Goal: Task Accomplishment & Management: Complete application form

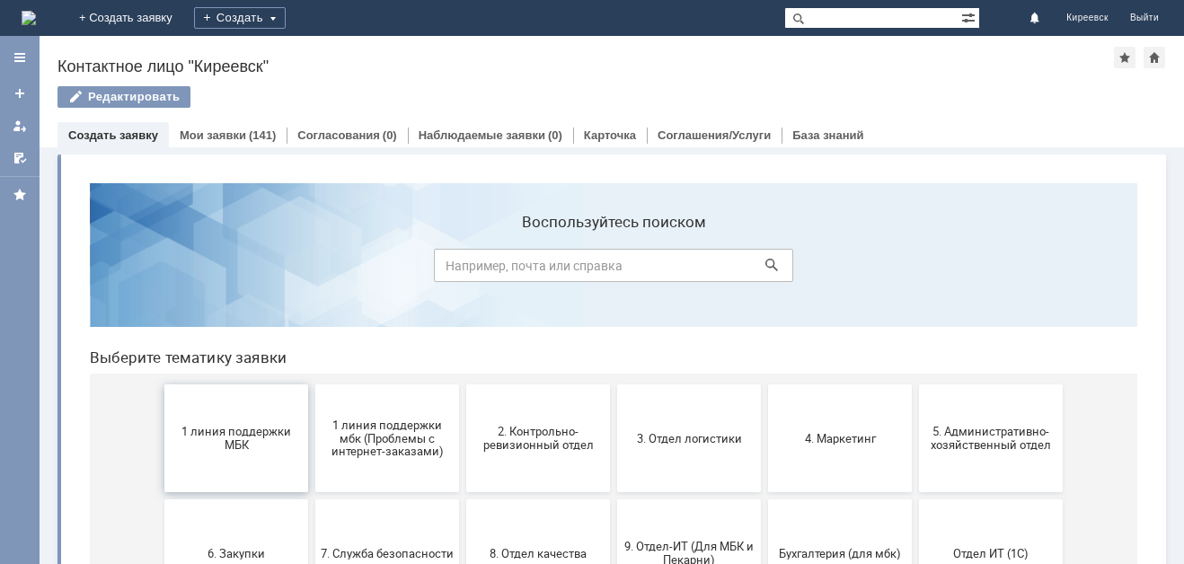
click at [204, 456] on button "1 линия поддержки МБК" at bounding box center [236, 438] width 144 height 108
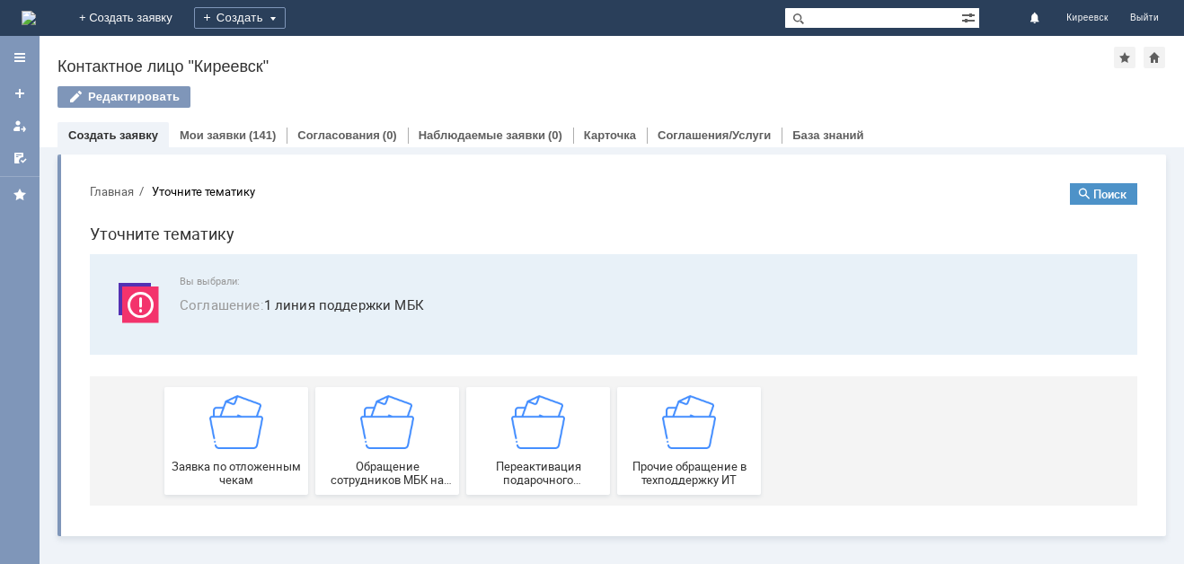
click at [204, 456] on div "Заявка по отложенным чекам" at bounding box center [236, 441] width 133 height 92
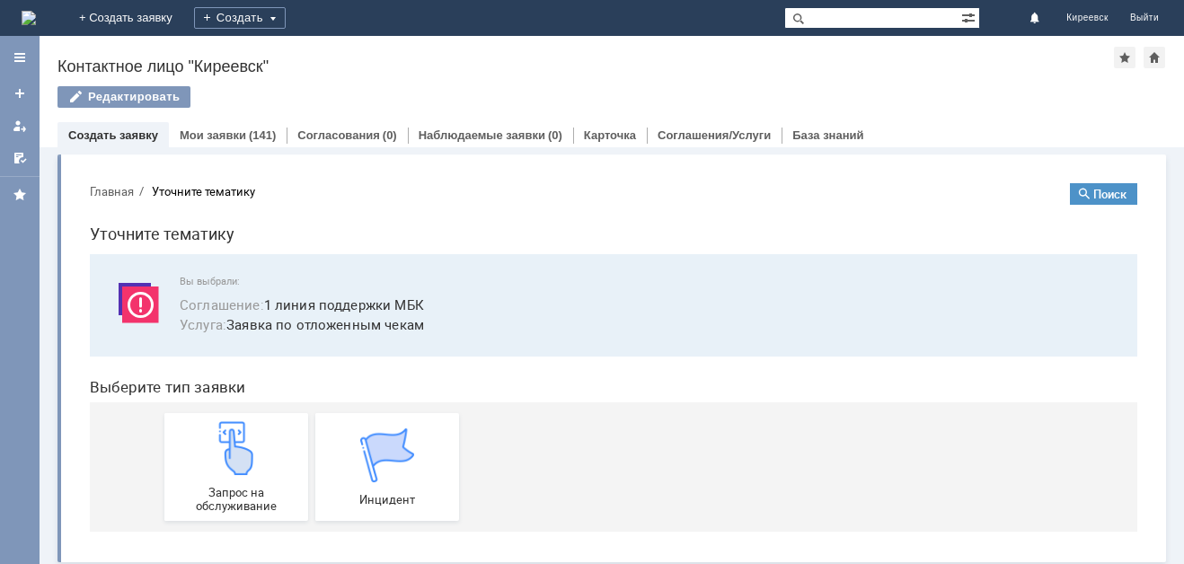
click at [209, 456] on img at bounding box center [236, 448] width 54 height 54
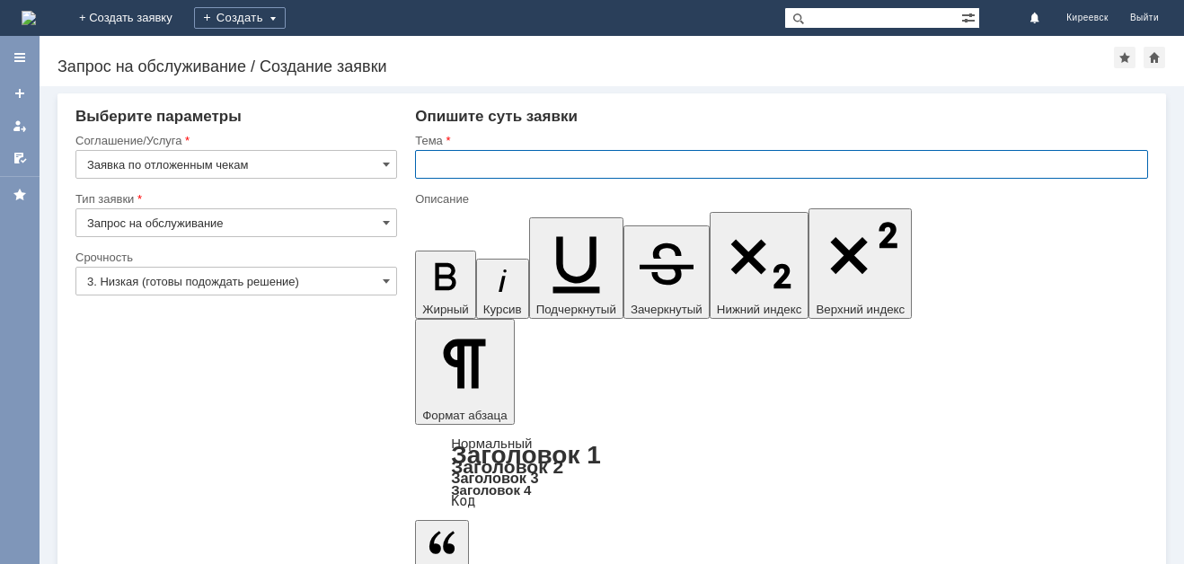
click at [503, 162] on input "text" at bounding box center [781, 164] width 733 height 29
type input "МБК Киреевск. Отложенные чеки"
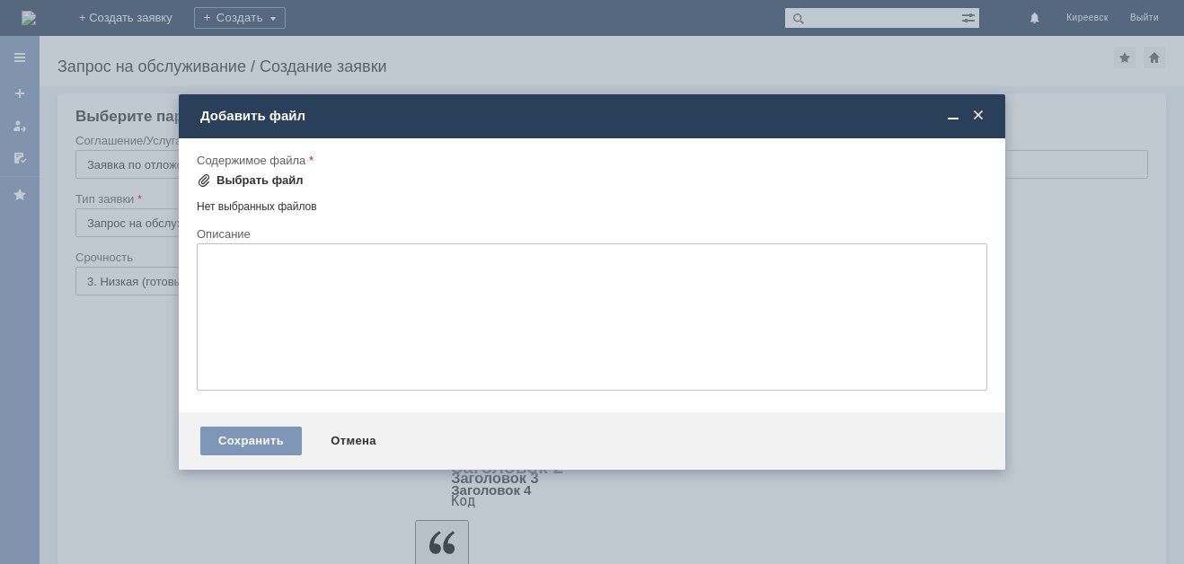
click at [249, 184] on div "Выбрать файл" at bounding box center [259, 180] width 87 height 14
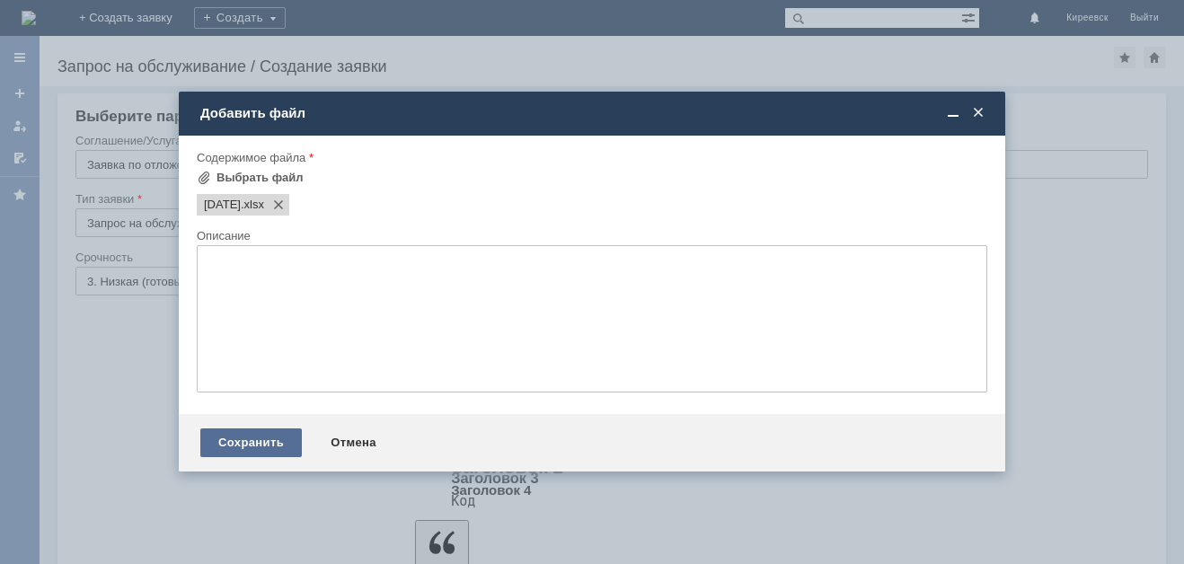
click at [246, 452] on div "Сохранить" at bounding box center [250, 442] width 101 height 29
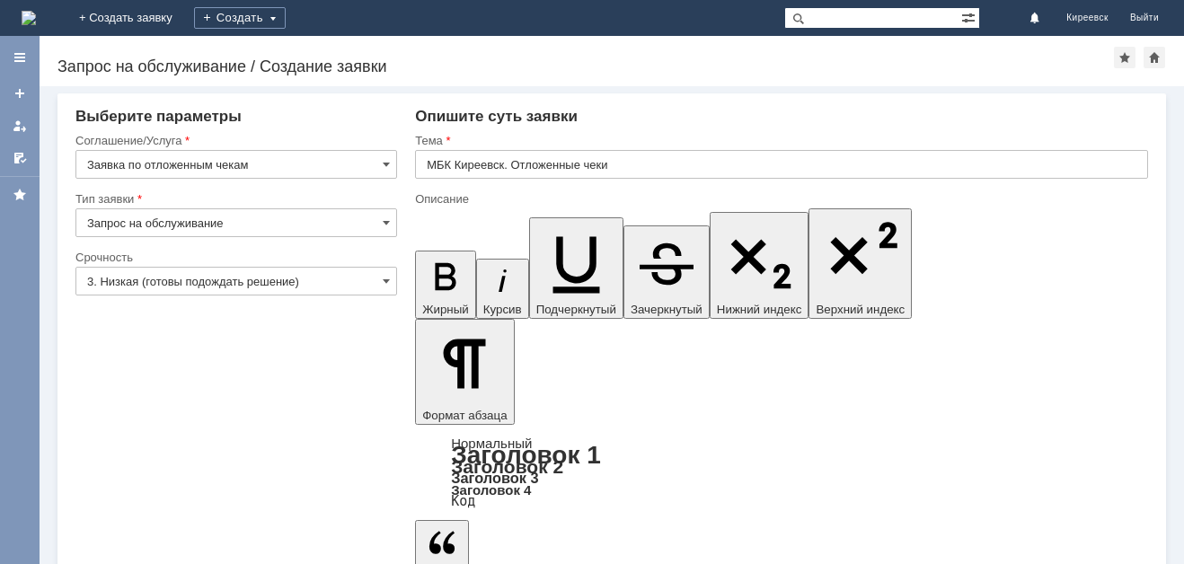
click at [193, 285] on input "3. Низкая (готовы подождать решение)" at bounding box center [236, 281] width 322 height 29
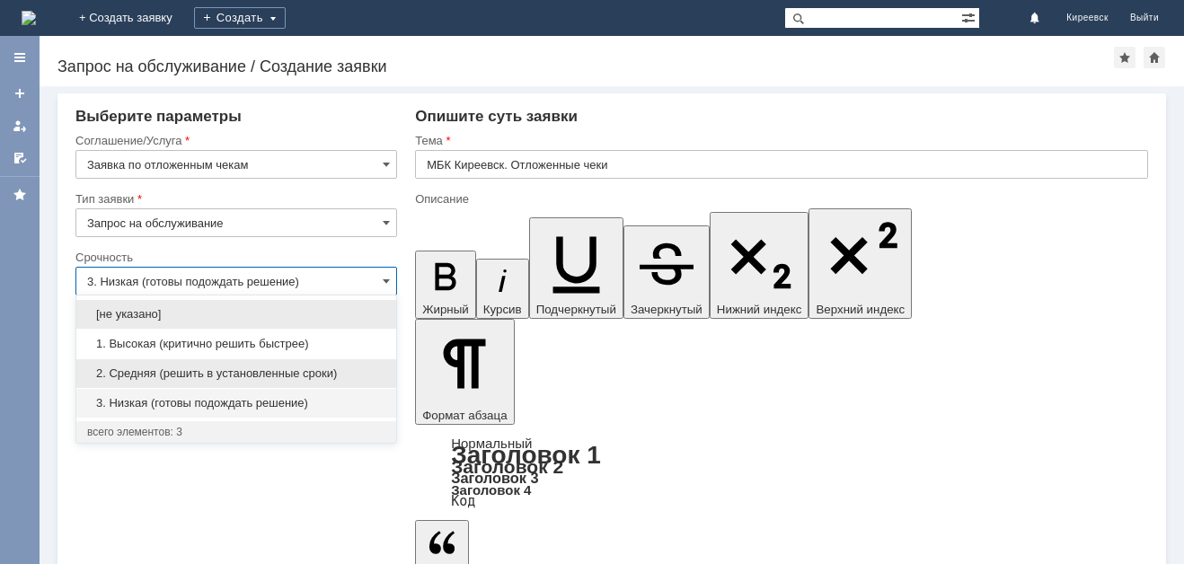
click at [181, 370] on span "2. Средняя (решить в установленные сроки)" at bounding box center [236, 373] width 298 height 14
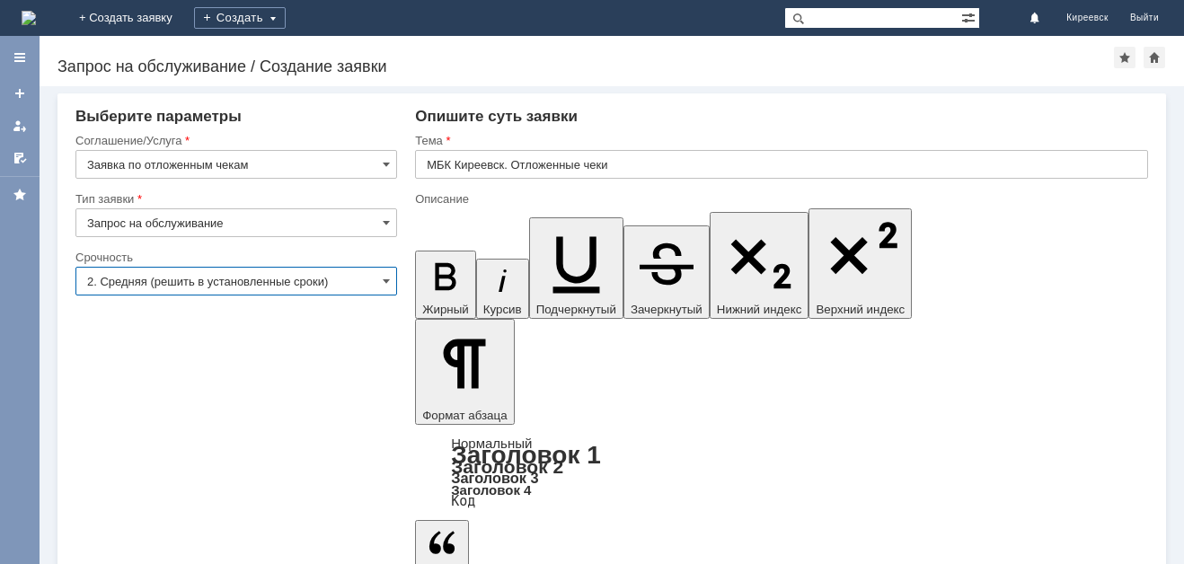
type input "2. Средняя (решить в установленные сроки)"
